Goal: Task Accomplishment & Management: Use online tool/utility

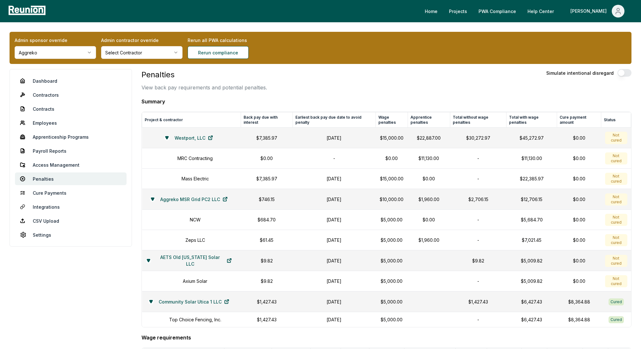
scroll to position [19, 0]
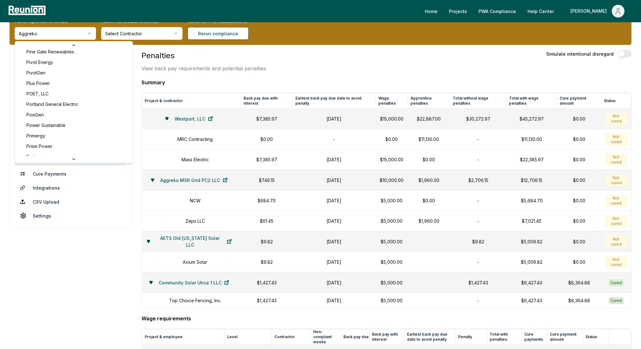
scroll to position [2205, 0]
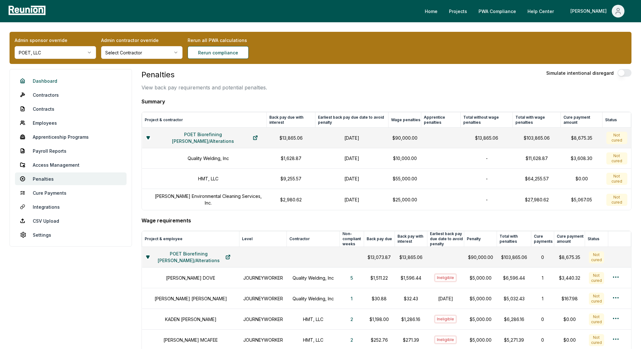
click at [53, 81] on link "Dashboard" at bounding box center [71, 80] width 112 height 13
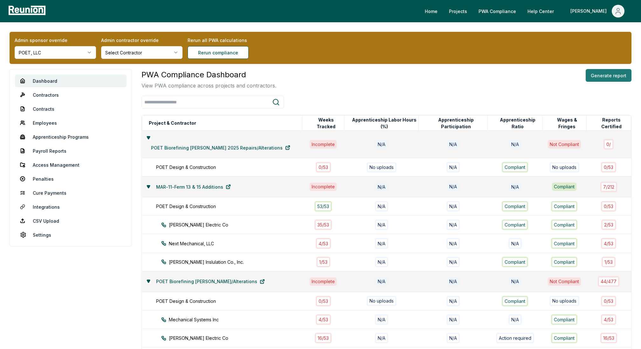
click at [611, 78] on button "Generate report" at bounding box center [609, 75] width 46 height 13
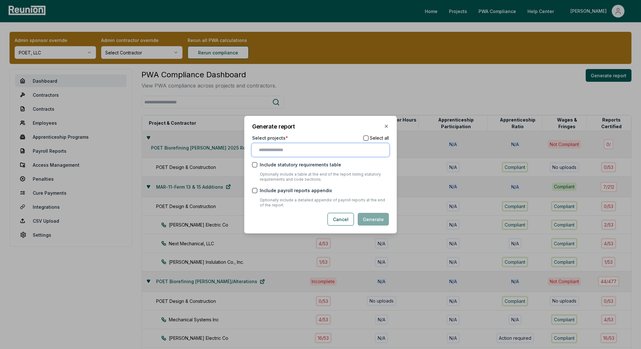
click at [312, 148] on input "text" at bounding box center [322, 150] width 126 height 7
click at [340, 128] on h2 "Generate report" at bounding box center [320, 127] width 137 height 6
click at [386, 127] on icon "button" at bounding box center [386, 126] width 3 height 3
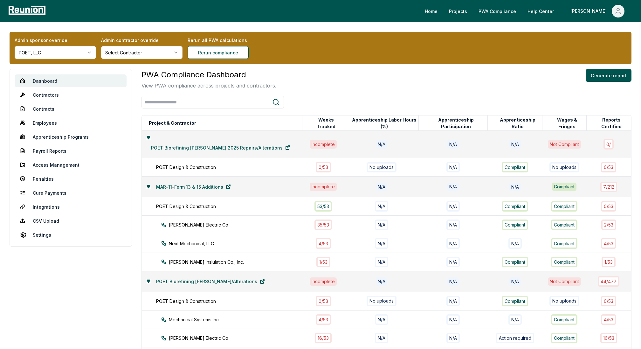
click at [38, 51] on html "Please visit us on your desktop We're working on making our marketplace mobile-…" at bounding box center [320, 299] width 641 height 598
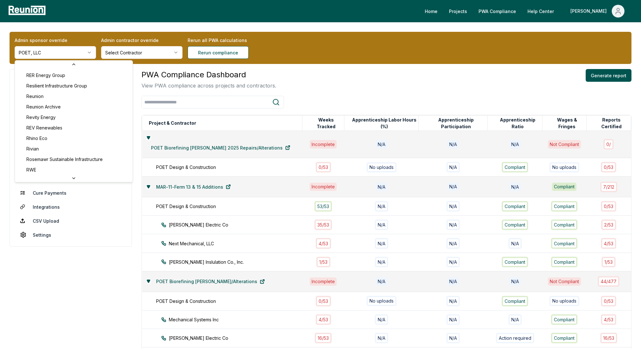
scroll to position [2393, 0]
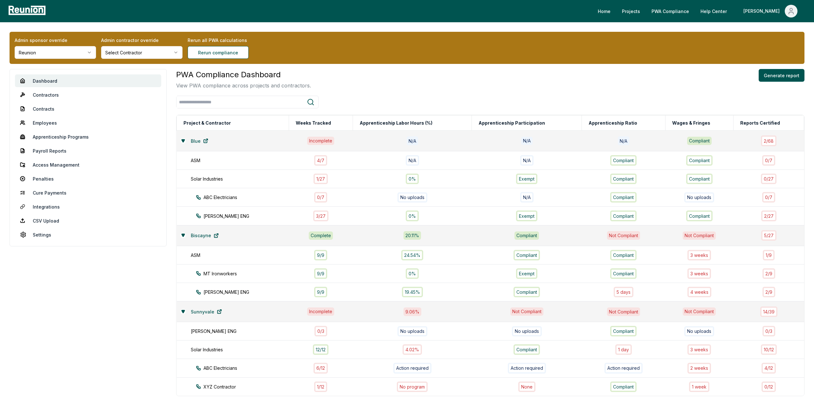
click at [42, 54] on html "Please visit us on your desktop We're working on making our marketplace mobile-…" at bounding box center [407, 228] width 814 height 457
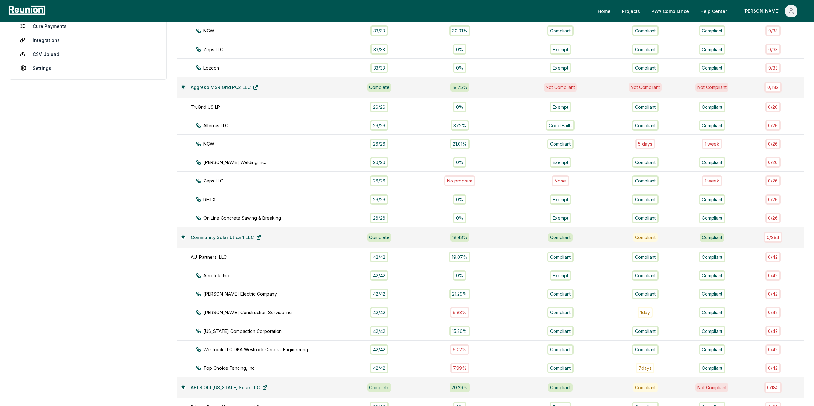
scroll to position [171, 0]
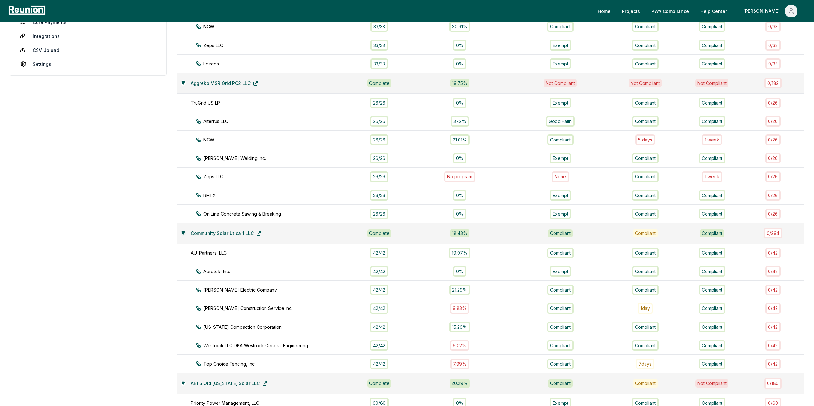
click at [184, 234] on icon at bounding box center [183, 233] width 3 height 3
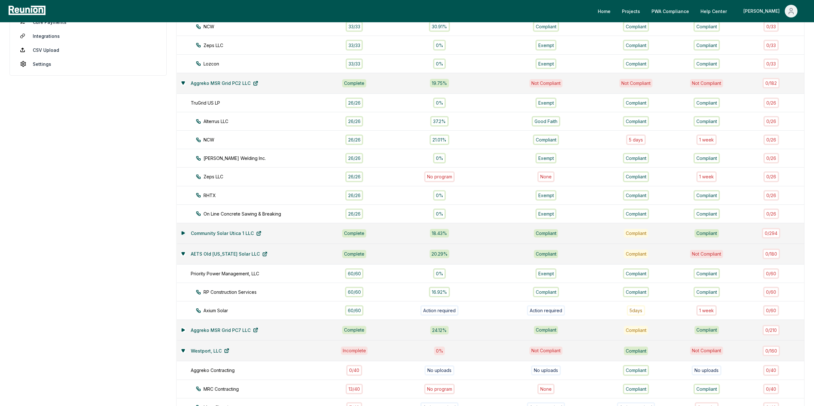
scroll to position [231, 0]
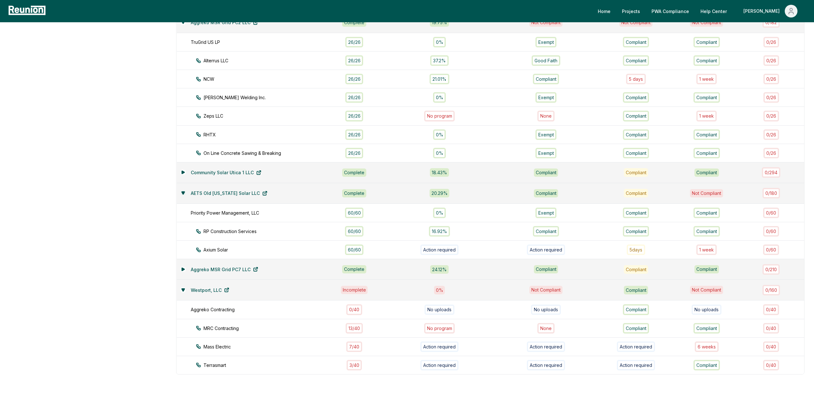
click at [183, 193] on icon at bounding box center [183, 193] width 3 height 3
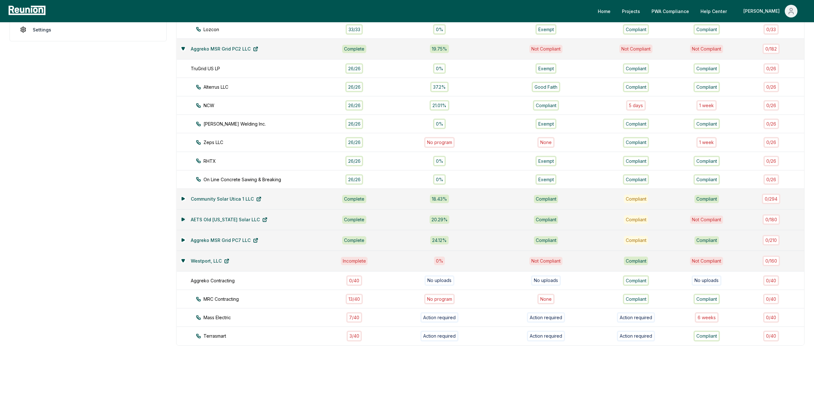
scroll to position [207, 0]
click at [180, 260] on td "Westport, LLC" at bounding box center [251, 261] width 148 height 21
click at [183, 260] on icon at bounding box center [183, 260] width 3 height 3
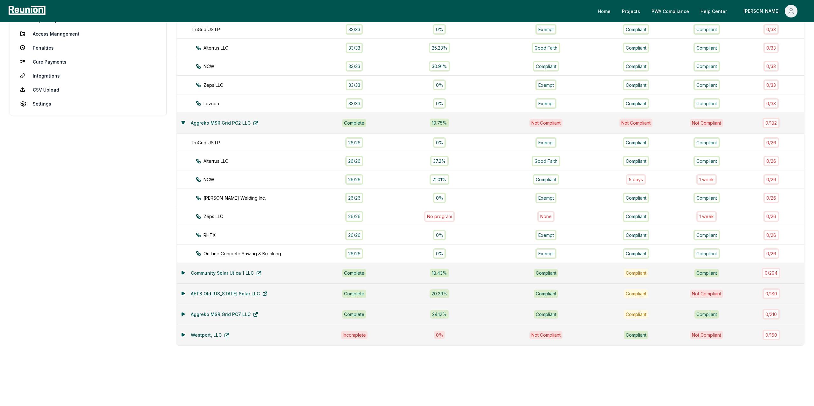
click at [184, 312] on icon at bounding box center [183, 314] width 4 height 4
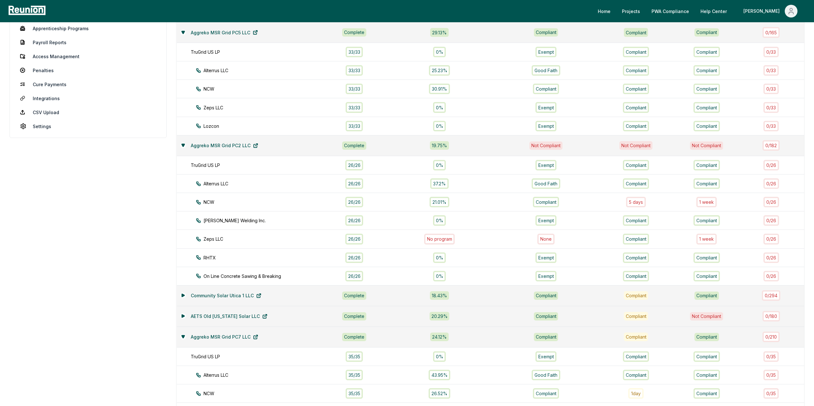
scroll to position [96, 0]
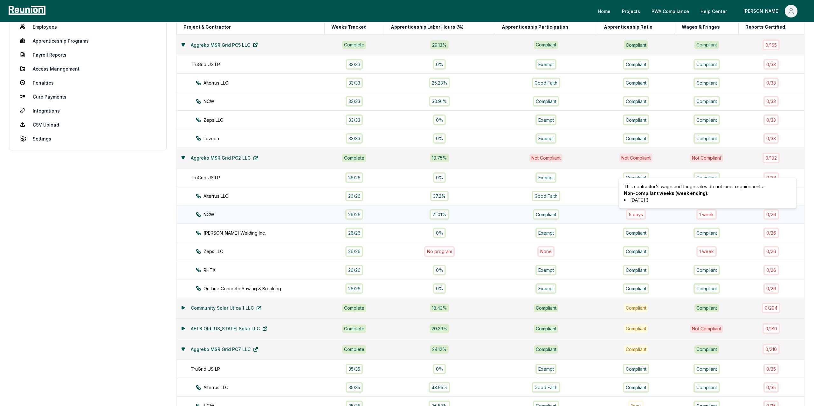
click at [707, 216] on div "1 week" at bounding box center [706, 214] width 20 height 10
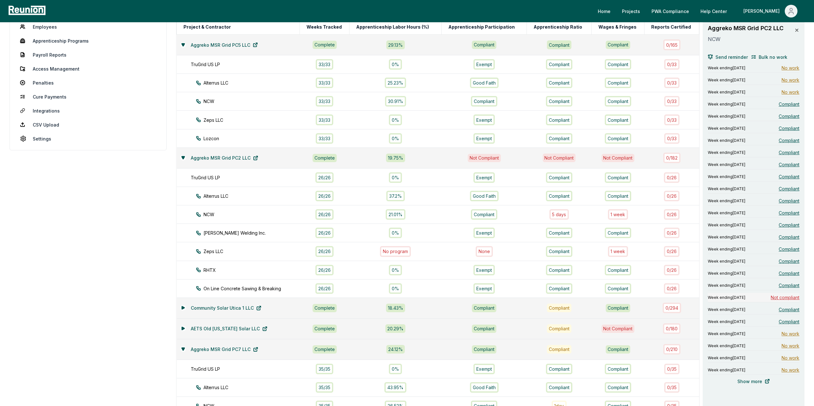
click at [781, 300] on span "Not compliant" at bounding box center [785, 297] width 29 height 7
click at [43, 83] on link "Penalties" at bounding box center [88, 82] width 146 height 13
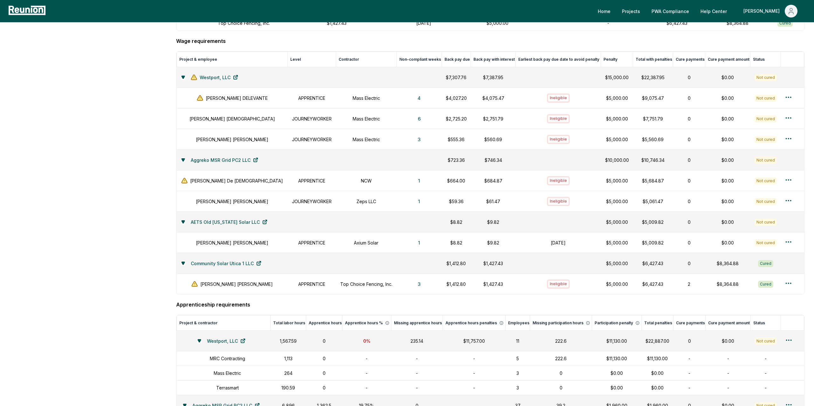
scroll to position [271, 0]
click at [413, 204] on button "1" at bounding box center [419, 201] width 12 height 13
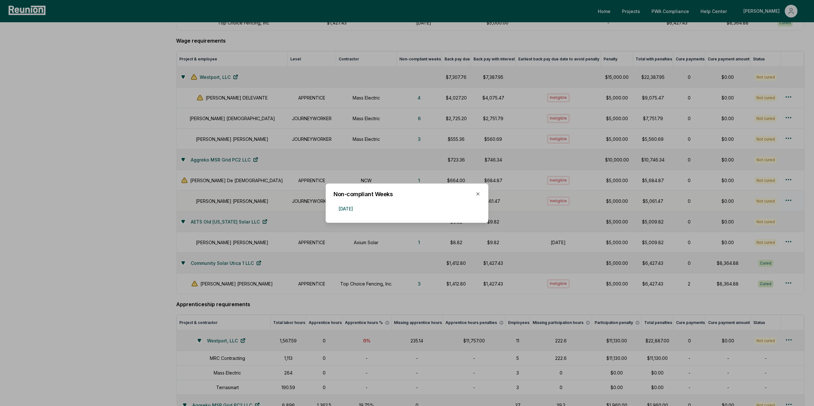
click at [124, 230] on div at bounding box center [407, 203] width 814 height 406
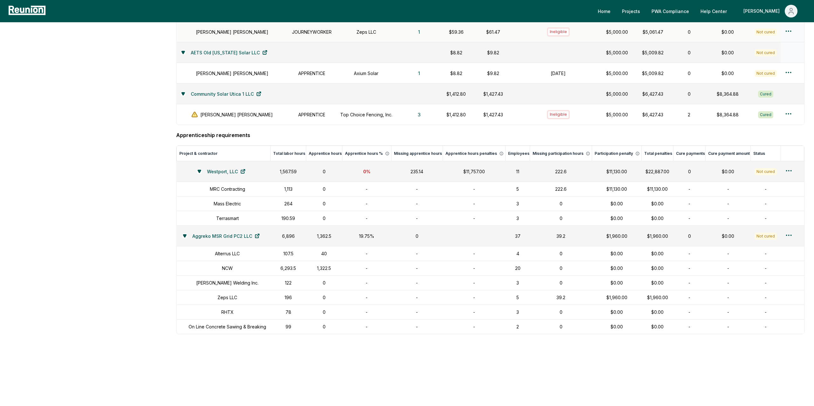
scroll to position [443, 0]
click at [197, 169] on div "Westport, LLC" at bounding box center [224, 170] width 86 height 13
click at [198, 169] on button at bounding box center [199, 170] width 5 height 5
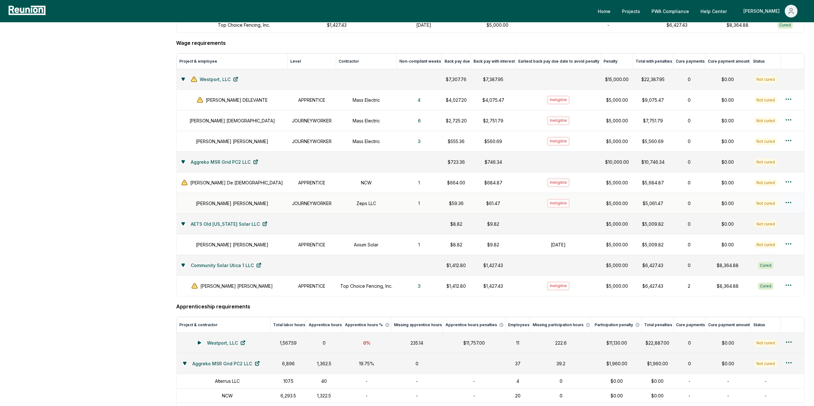
scroll to position [0, 0]
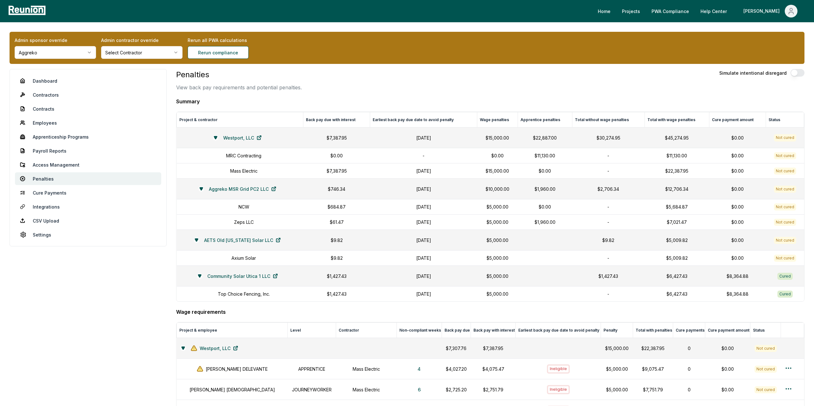
click at [51, 54] on html "Please visit us on your desktop We're working on making our marketplace mobile-…" at bounding box center [407, 402] width 814 height 804
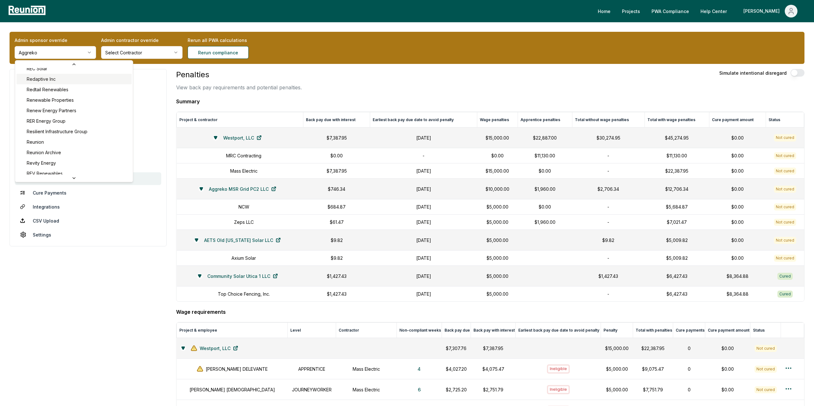
scroll to position [2347, 0]
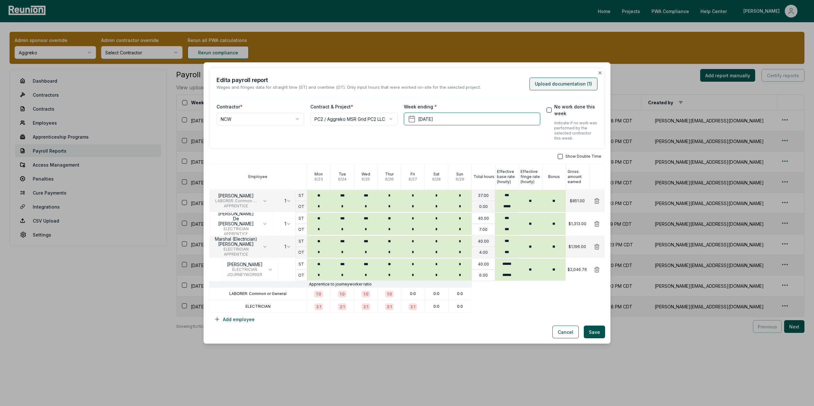
click at [573, 85] on button "Upload documentation ( 1 )" at bounding box center [563, 84] width 68 height 13
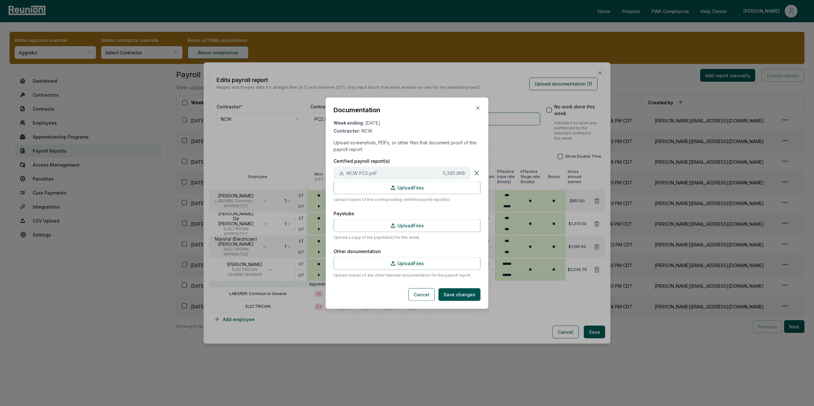
click at [398, 176] on button "NCW PC2.pdf 5,395.8 KB" at bounding box center [402, 173] width 137 height 13
click at [479, 108] on icon "button" at bounding box center [477, 107] width 5 height 5
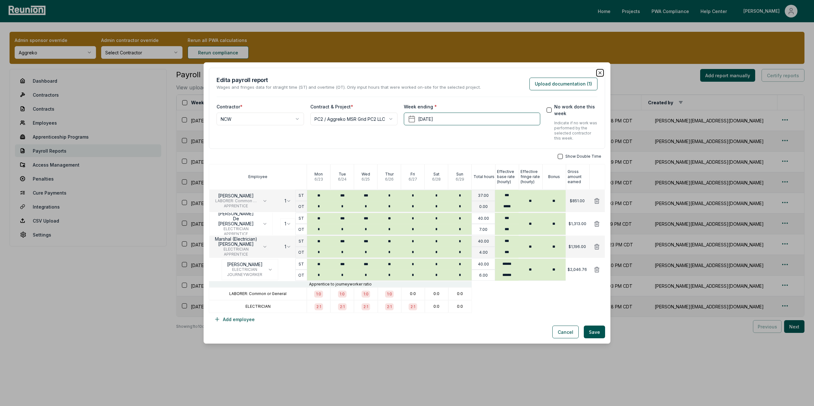
click at [600, 72] on icon "button" at bounding box center [600, 73] width 3 height 3
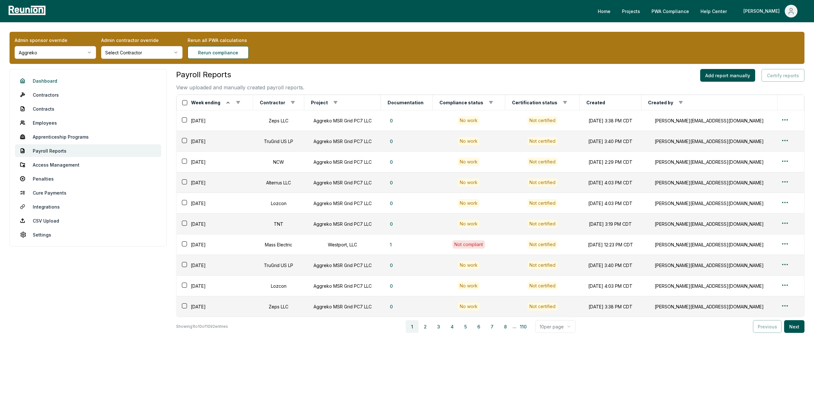
click at [46, 79] on link "Dashboard" at bounding box center [88, 80] width 146 height 13
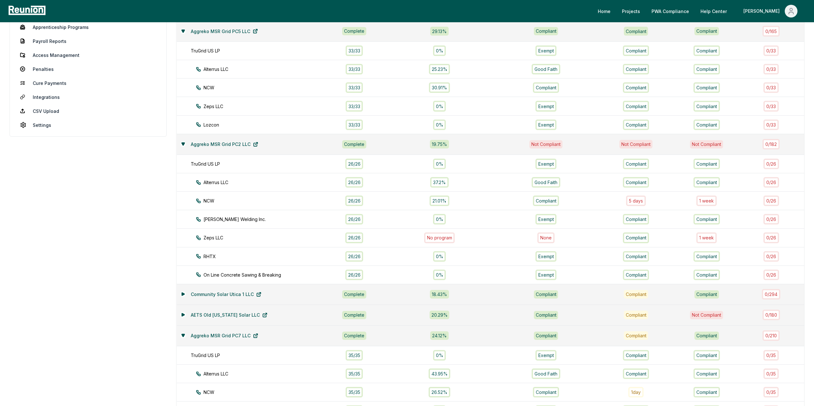
scroll to position [116, 0]
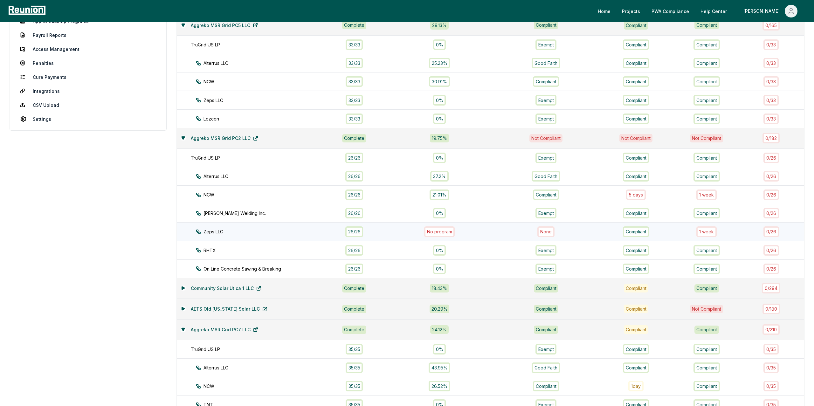
click at [358, 235] on div "26 / 26" at bounding box center [354, 231] width 18 height 10
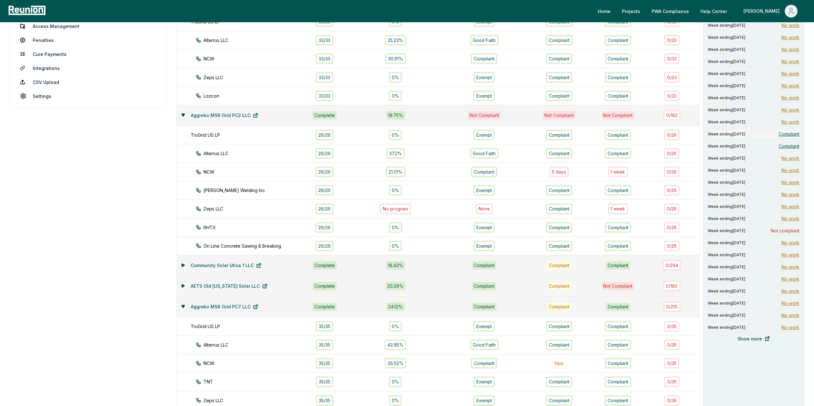
scroll to position [138, 0]
click at [790, 136] on span "Compliant" at bounding box center [789, 134] width 21 height 7
click at [787, 147] on span "Compliant" at bounding box center [789, 146] width 21 height 7
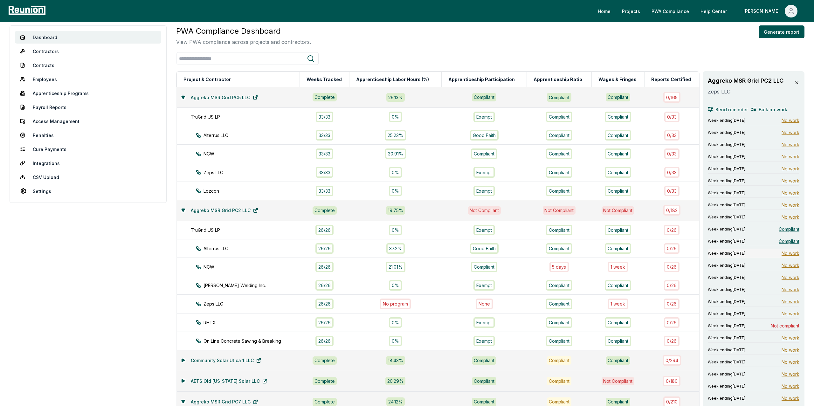
scroll to position [40, 0]
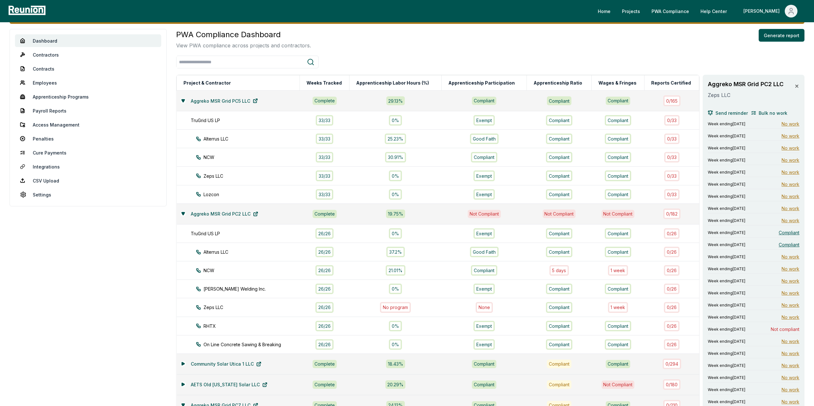
click at [798, 88] on icon at bounding box center [796, 86] width 5 height 5
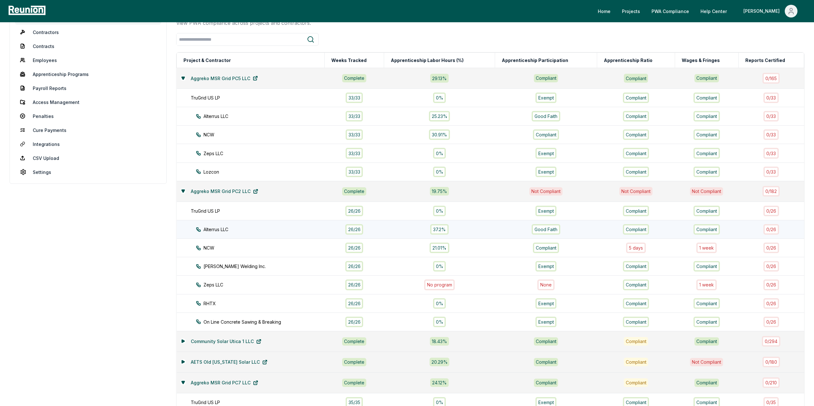
scroll to position [65, 0]
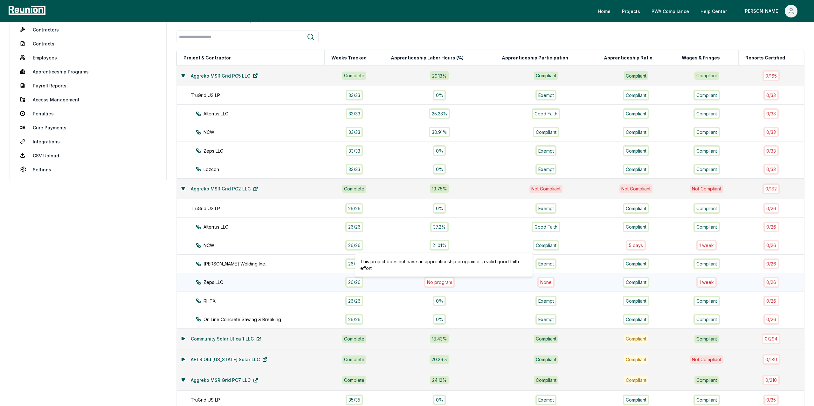
click at [359, 284] on div "26 / 26" at bounding box center [354, 282] width 18 height 10
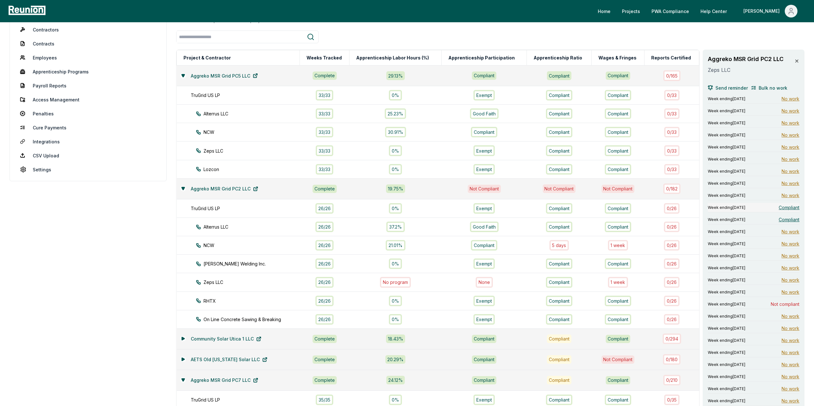
click at [790, 209] on span "Compliant" at bounding box center [789, 207] width 21 height 7
click at [797, 59] on icon at bounding box center [796, 61] width 5 height 5
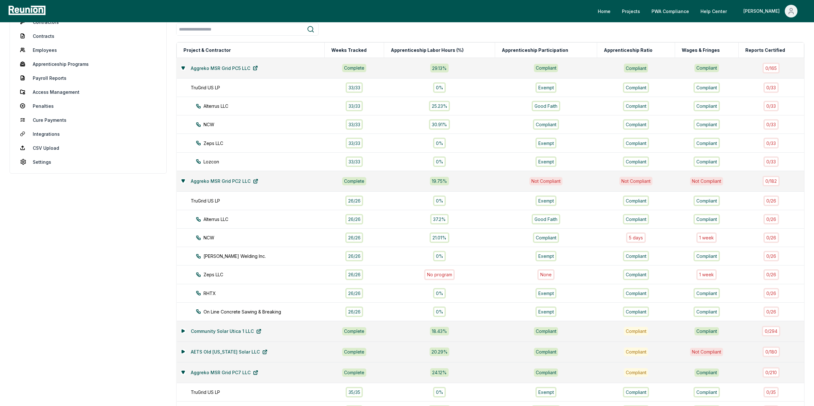
scroll to position [72, 0]
click at [359, 163] on div "33 / 33" at bounding box center [354, 162] width 17 height 10
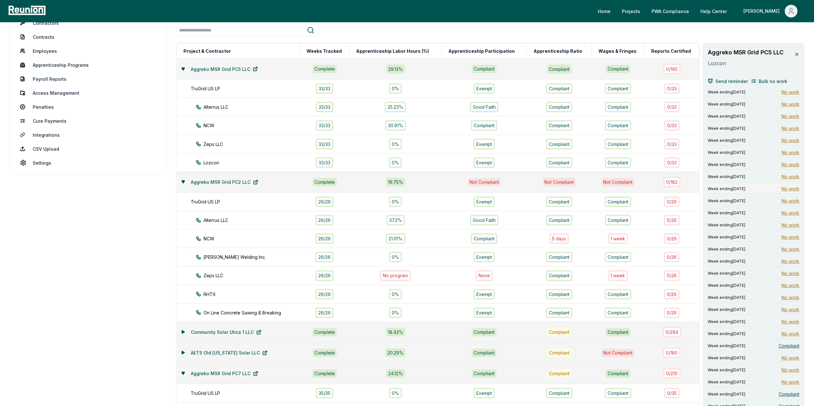
scroll to position [244, 0]
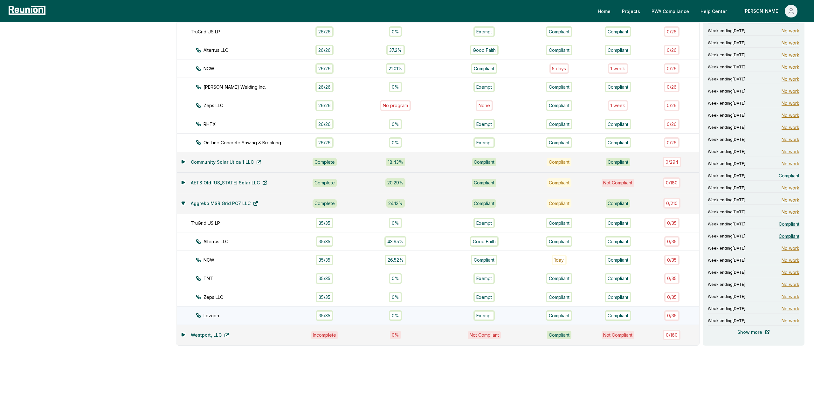
click at [330, 317] on div "35 / 35" at bounding box center [324, 315] width 17 height 10
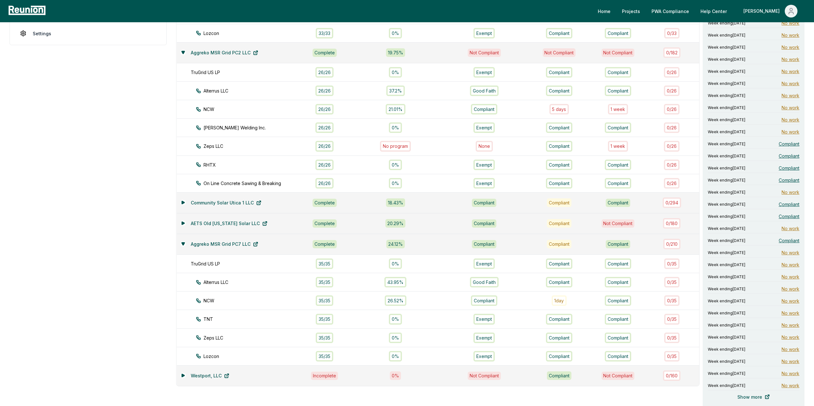
scroll to position [182, 0]
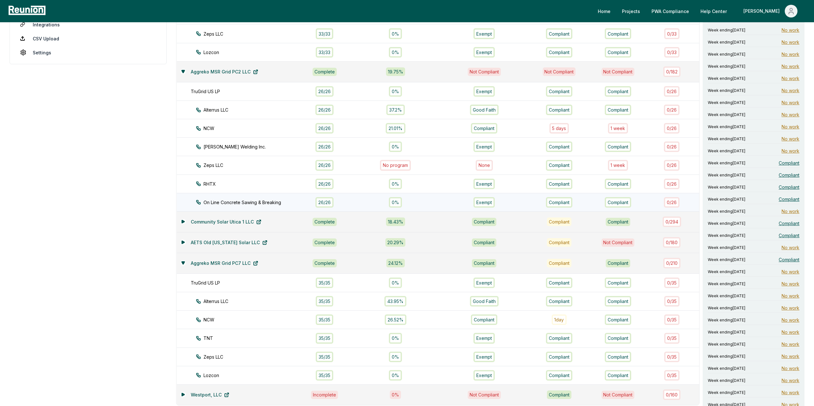
click at [331, 207] on div "26 / 26" at bounding box center [324, 202] width 18 height 10
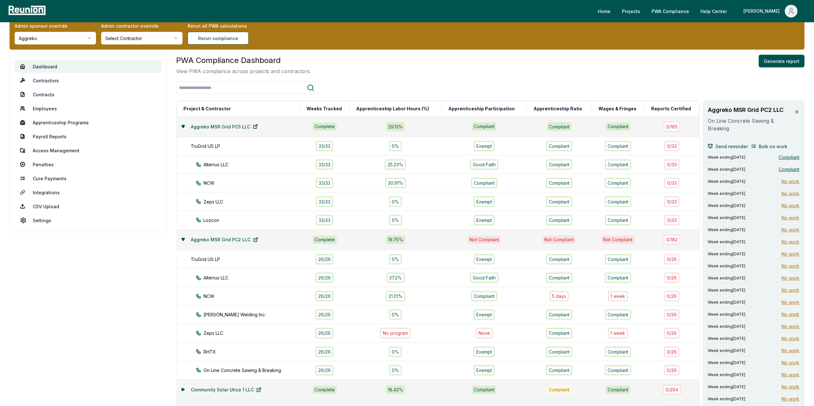
scroll to position [13, 0]
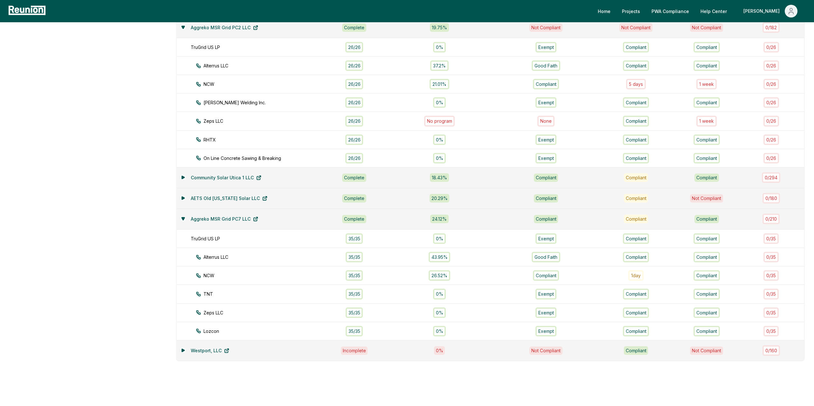
scroll to position [240, 0]
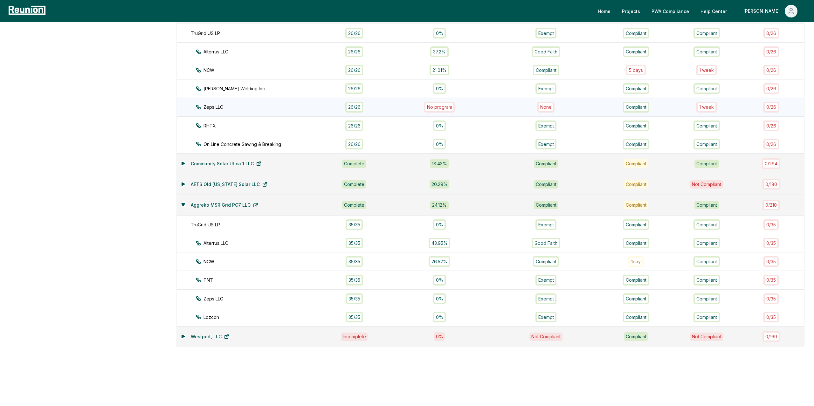
click at [610, 107] on div "1 week" at bounding box center [706, 107] width 20 height 10
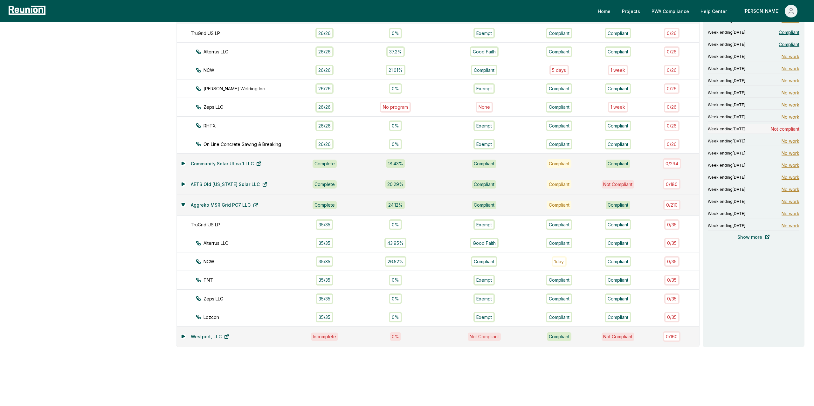
click at [610, 131] on span "Not compliant" at bounding box center [785, 129] width 29 height 7
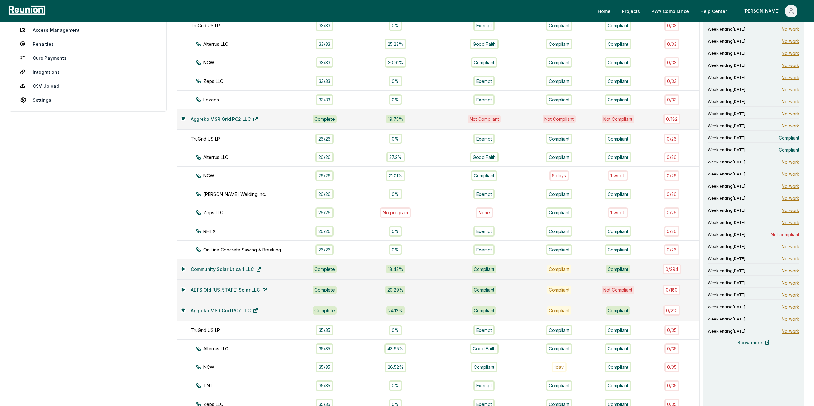
scroll to position [134, 0]
click at [332, 176] on div "26 / 26" at bounding box center [324, 177] width 18 height 10
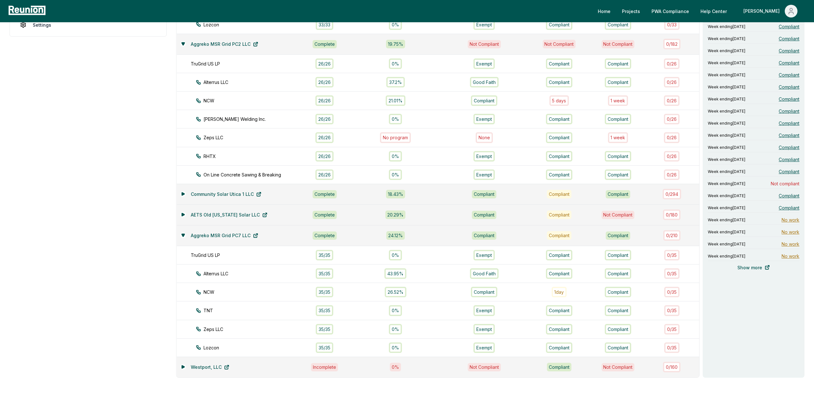
scroll to position [209, 0]
click at [610, 211] on span "Compliant" at bounding box center [789, 208] width 21 height 7
click at [610, 197] on span "Compliant" at bounding box center [789, 196] width 21 height 7
click at [610, 185] on span "Not compliant" at bounding box center [785, 184] width 29 height 7
click at [610, 176] on span "Compliant" at bounding box center [789, 172] width 21 height 7
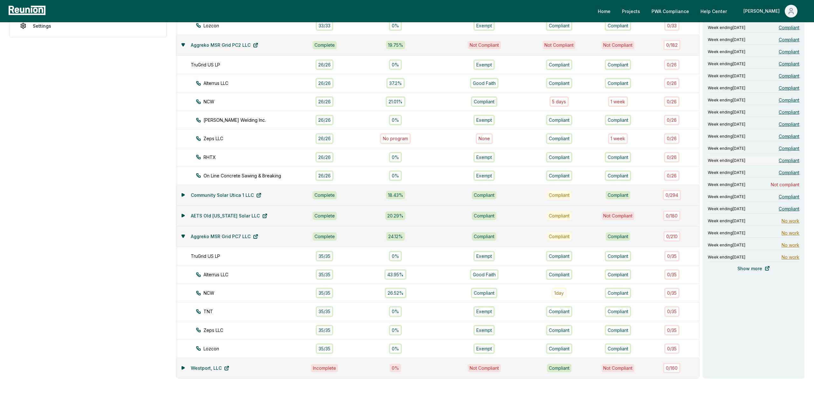
click at [610, 159] on span "Compliant" at bounding box center [789, 160] width 21 height 7
click at [610, 149] on span "Compliant" at bounding box center [789, 148] width 21 height 7
click at [610, 148] on span "Compliant" at bounding box center [789, 148] width 21 height 7
click at [610, 124] on span "Compliant" at bounding box center [789, 124] width 21 height 7
click at [610, 136] on span "Compliant" at bounding box center [789, 136] width 21 height 7
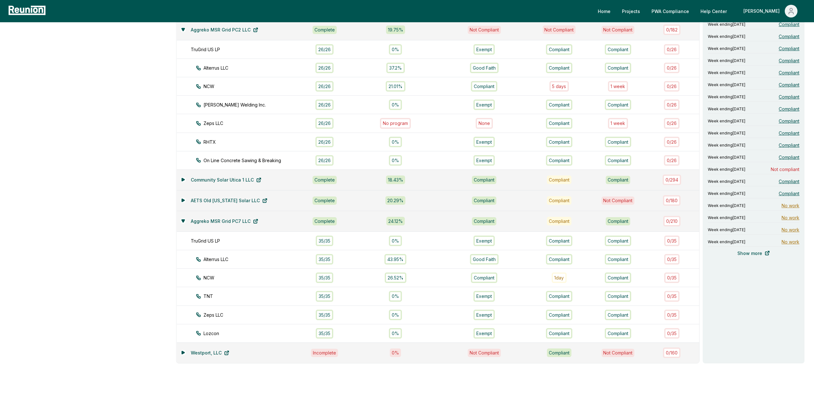
scroll to position [224, 0]
click at [610, 122] on span "Compliant" at bounding box center [789, 121] width 21 height 7
click at [610, 107] on span "Compliant" at bounding box center [789, 109] width 21 height 7
click at [610, 122] on span "Compliant" at bounding box center [789, 121] width 21 height 7
click at [610, 171] on span "Not compliant" at bounding box center [785, 169] width 29 height 7
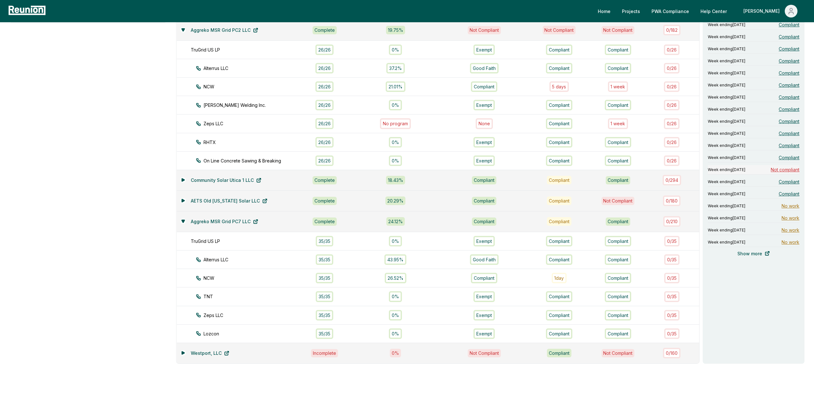
click at [610, 170] on span "Not compliant" at bounding box center [785, 169] width 29 height 7
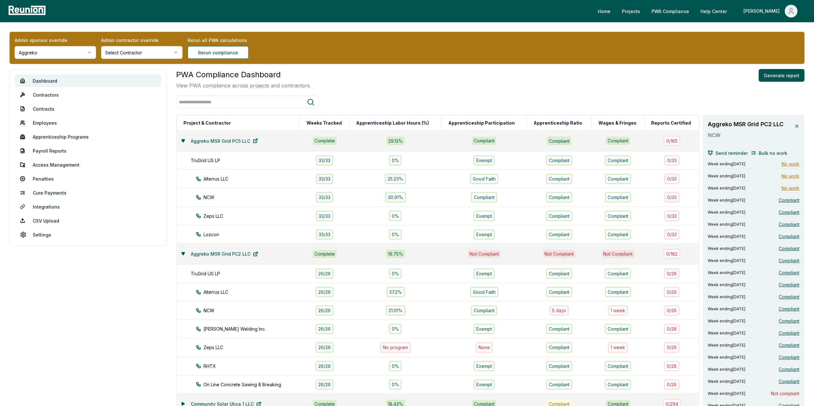
click at [610, 126] on icon at bounding box center [796, 126] width 5 height 5
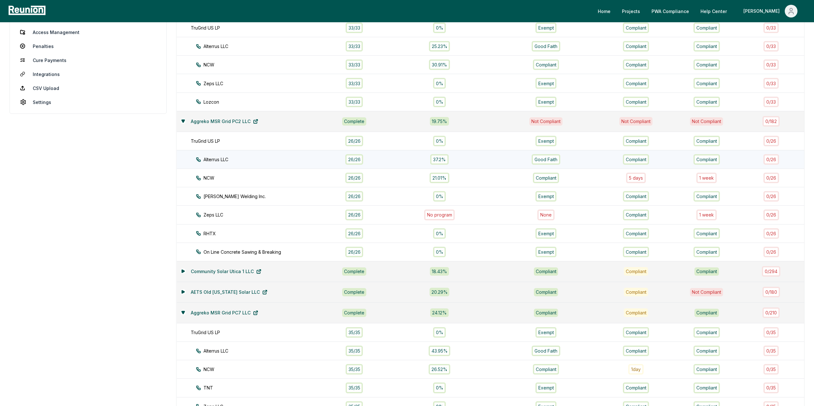
scroll to position [134, 0]
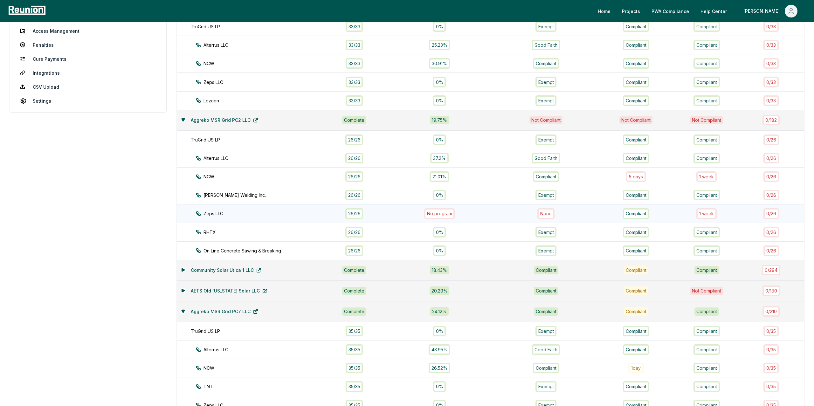
click at [610, 215] on div "1 week" at bounding box center [706, 213] width 20 height 10
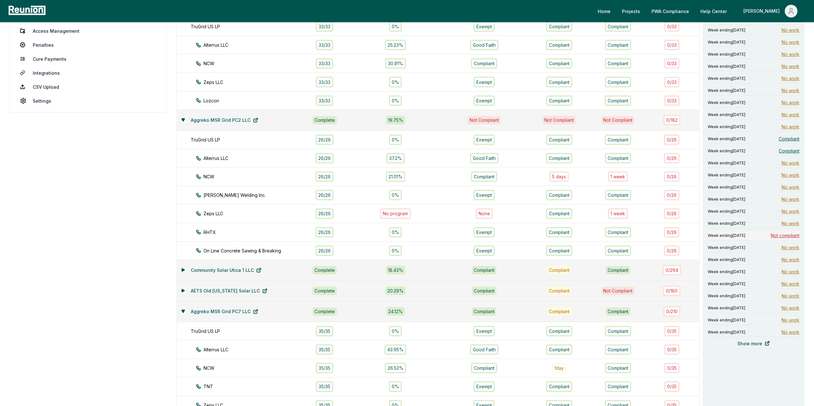
click at [610, 237] on span "Not compliant" at bounding box center [785, 235] width 29 height 7
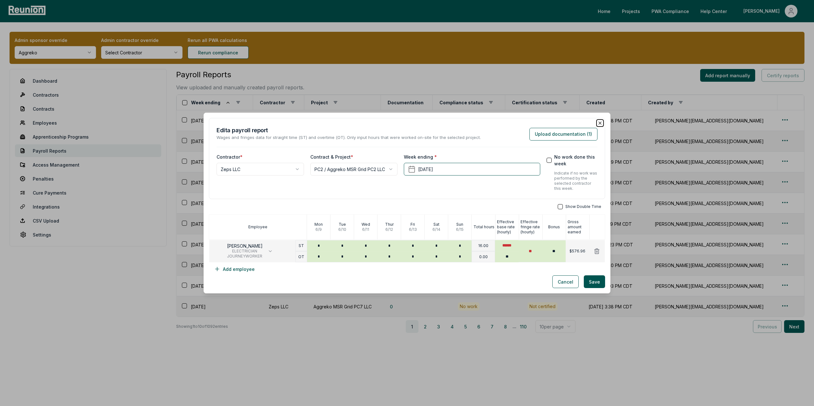
click at [599, 121] on icon "button" at bounding box center [599, 123] width 5 height 5
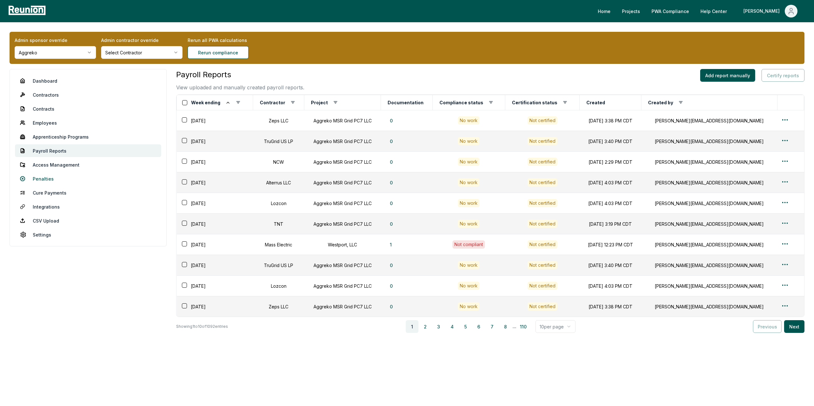
click at [44, 177] on link "Penalties" at bounding box center [88, 178] width 146 height 13
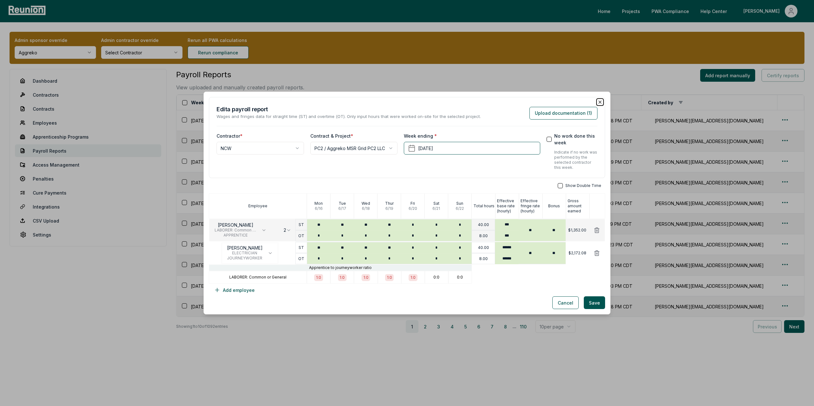
click at [601, 103] on icon "button" at bounding box center [600, 102] width 3 height 3
click at [599, 101] on icon "button" at bounding box center [599, 102] width 5 height 5
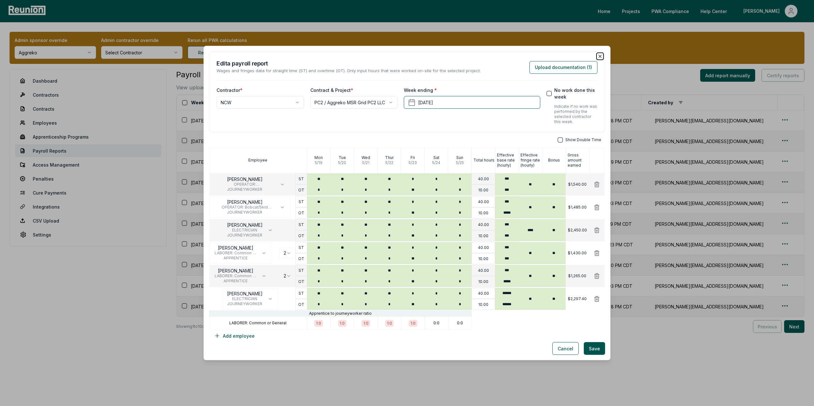
click at [600, 58] on icon "button" at bounding box center [599, 56] width 5 height 5
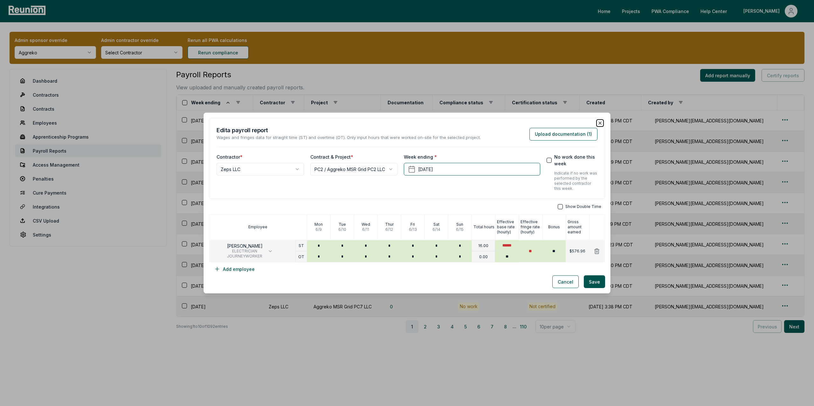
click at [600, 121] on icon "button" at bounding box center [599, 123] width 5 height 5
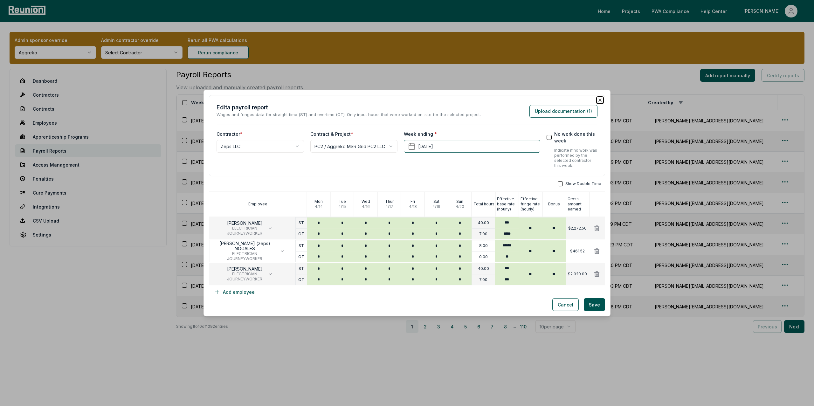
click at [599, 101] on icon "button" at bounding box center [599, 100] width 5 height 5
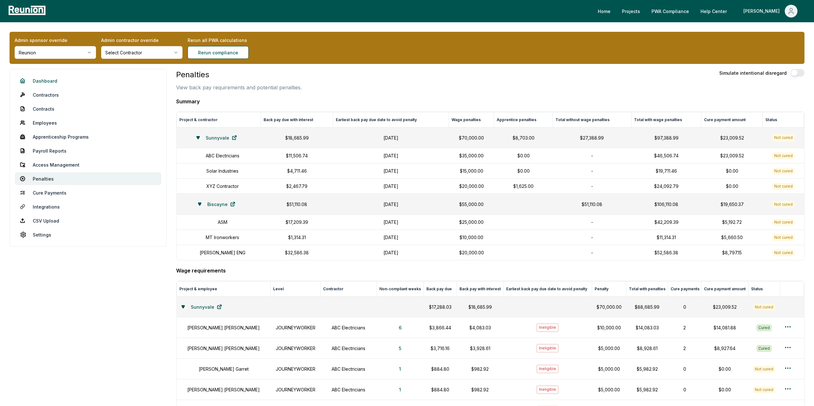
click at [46, 80] on link "Dashboard" at bounding box center [88, 80] width 146 height 13
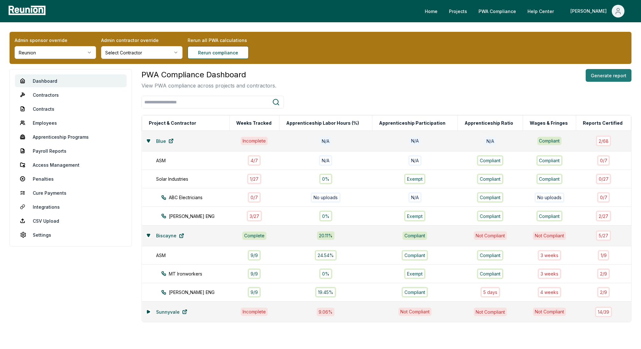
click at [609, 76] on button "Generate report" at bounding box center [609, 75] width 46 height 13
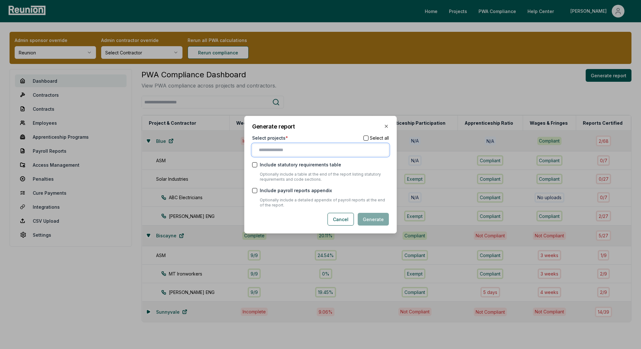
click at [274, 150] on input "text" at bounding box center [322, 150] width 126 height 7
click at [266, 171] on div "Blue" at bounding box center [321, 173] width 134 height 10
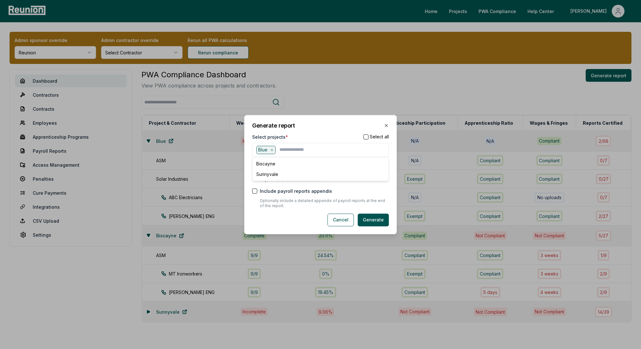
click at [252, 212] on form "Select projects * Select all Blue Biscayne Sunnyvale Include statutory requirem…" at bounding box center [320, 180] width 137 height 93
click at [257, 167] on div "Include statutory requirements table" at bounding box center [320, 165] width 137 height 7
click at [273, 148] on div "Blue" at bounding box center [265, 150] width 19 height 8
click at [273, 149] on icon at bounding box center [272, 150] width 4 height 4
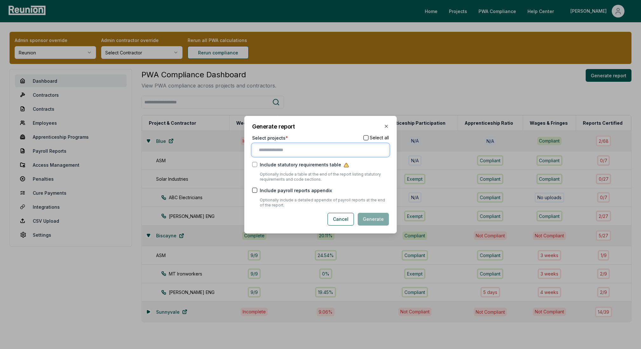
click at [280, 149] on input "text" at bounding box center [322, 150] width 126 height 7
click at [273, 182] on div "Sunnyvale" at bounding box center [321, 184] width 134 height 10
click at [295, 220] on div "Cancel Generate" at bounding box center [320, 219] width 137 height 13
click at [256, 167] on button "Include statutory requirements table" at bounding box center [254, 165] width 5 height 5
click at [381, 220] on button "Generate" at bounding box center [373, 219] width 31 height 13
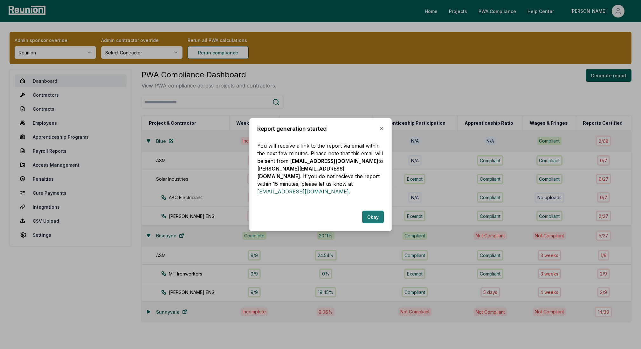
click at [370, 211] on button "Okay" at bounding box center [373, 217] width 22 height 13
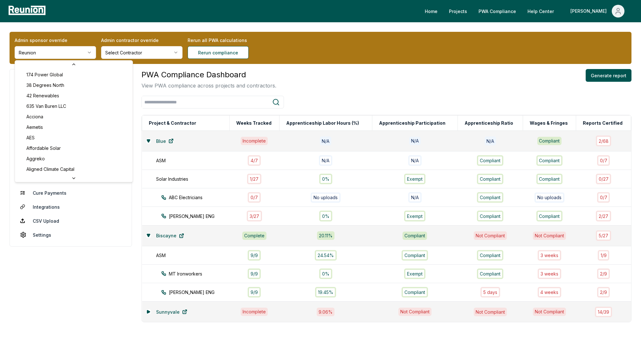
click at [40, 57] on html "Please visit us on your desktop We're working on making our marketplace mobile-…" at bounding box center [320, 191] width 641 height 383
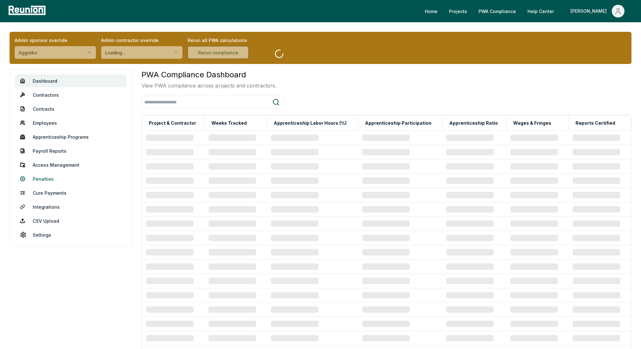
click at [44, 178] on link "Penalties" at bounding box center [71, 178] width 112 height 13
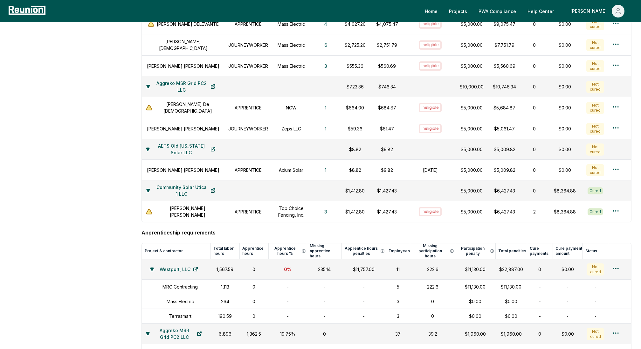
scroll to position [373, 0]
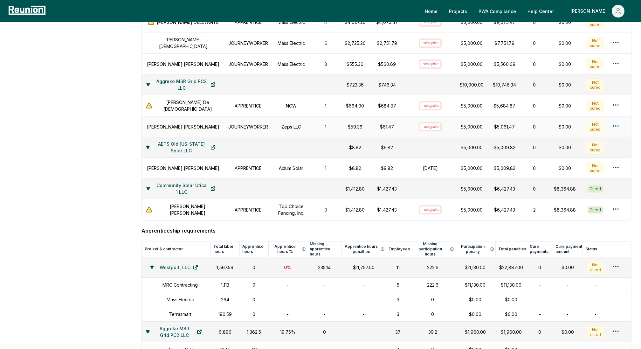
click at [496, 123] on p "$5,061.47" at bounding box center [504, 126] width 26 height 7
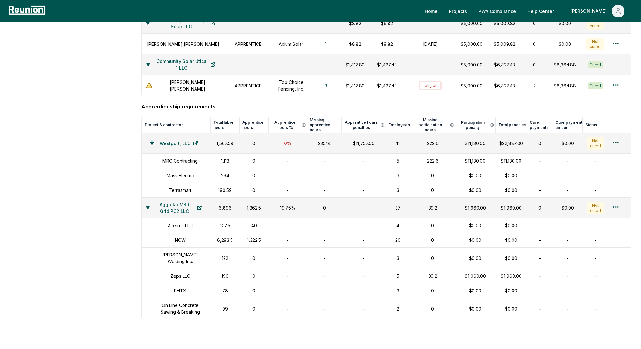
scroll to position [497, 0]
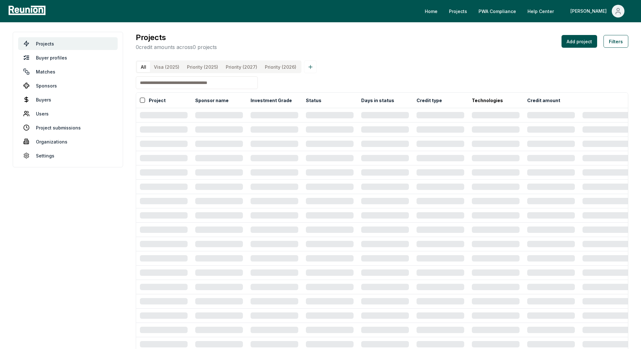
click at [156, 84] on input at bounding box center [197, 82] width 122 height 13
type input "*****"
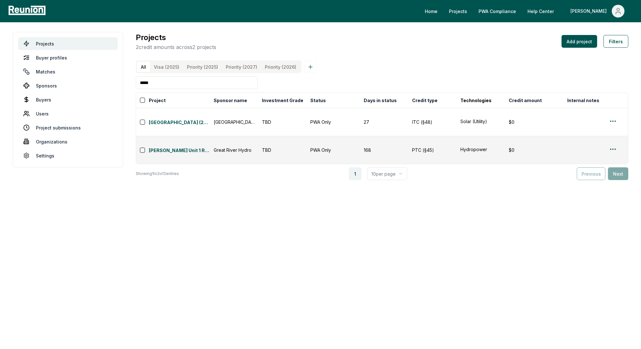
click at [169, 83] on input "*****" at bounding box center [197, 82] width 122 height 13
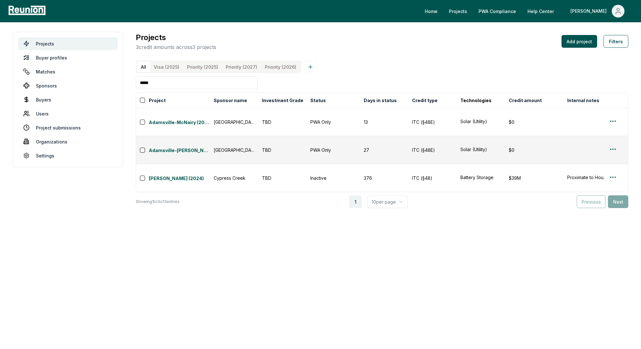
type input "*****"
